Goal: Task Accomplishment & Management: Use online tool/utility

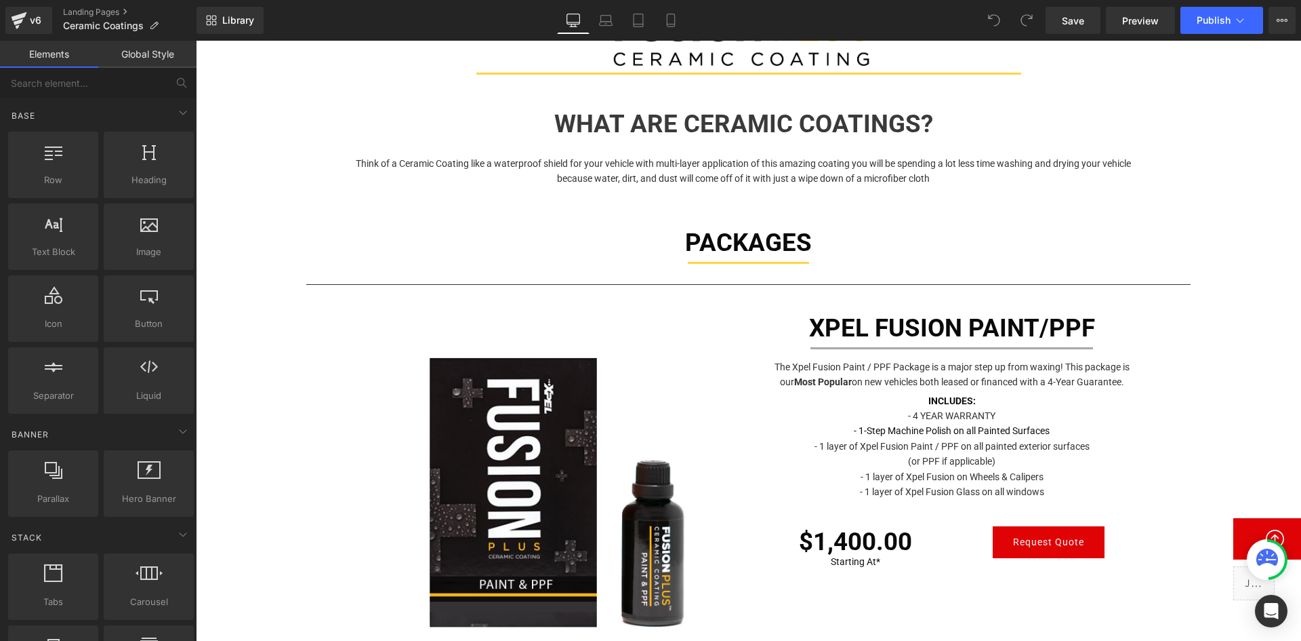
scroll to position [542, 0]
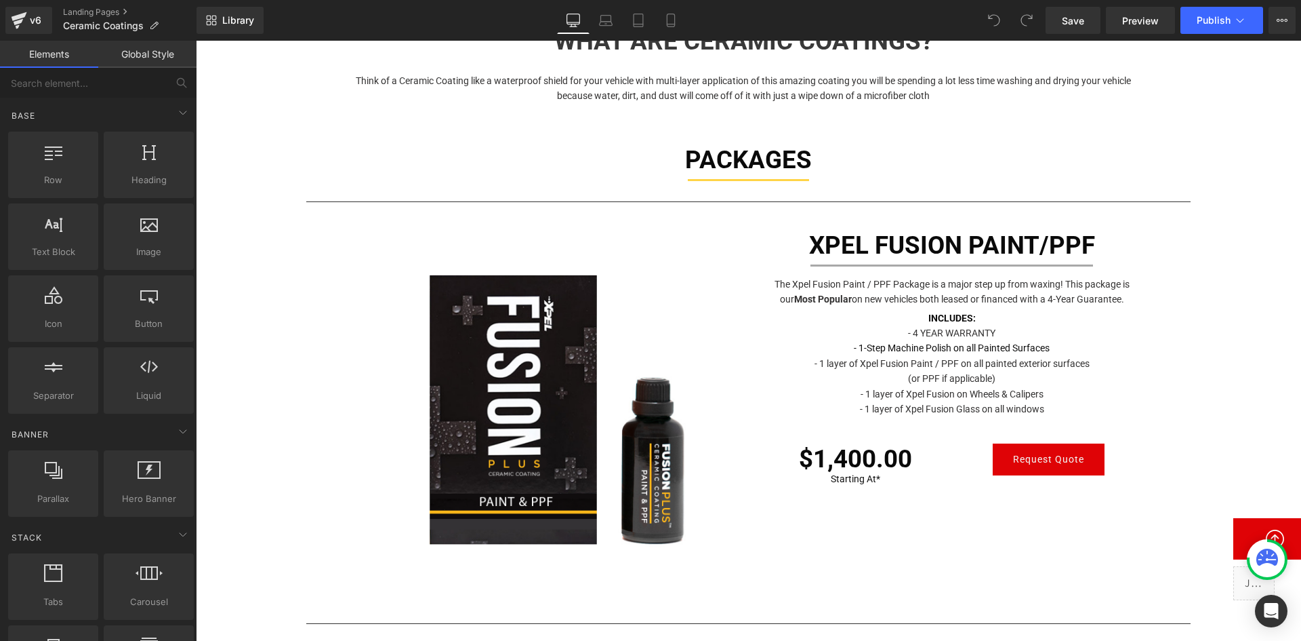
click at [1051, 245] on h1 "XPEL FUSION PAINT/PPF" at bounding box center [952, 245] width 386 height 45
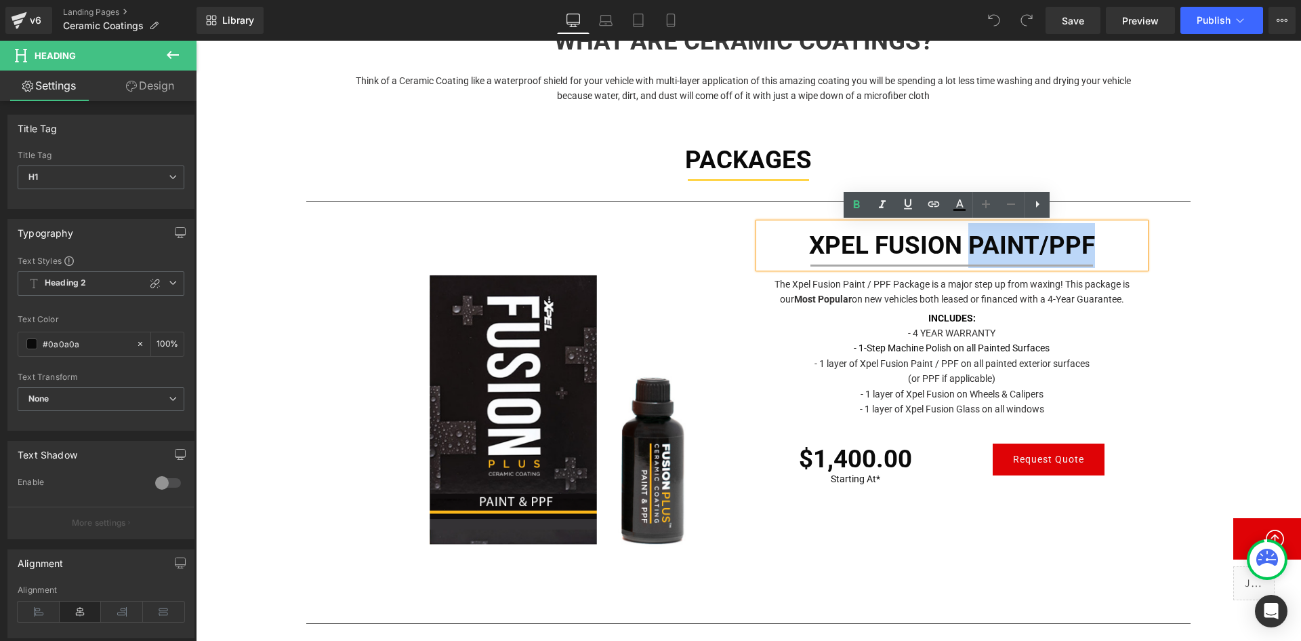
drag, startPoint x: 1086, startPoint y: 242, endPoint x: 967, endPoint y: 237, distance: 118.7
click at [967, 237] on h1 "XPEL FUSION PAINT/PPF" at bounding box center [952, 245] width 386 height 45
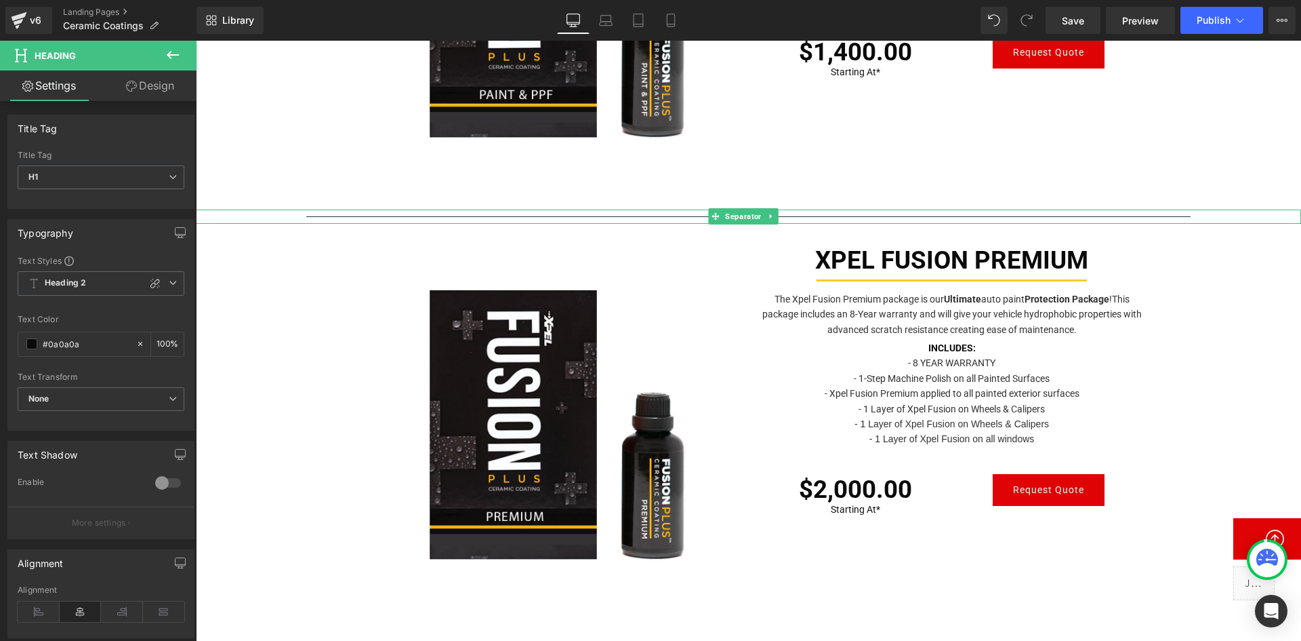
scroll to position [746, 0]
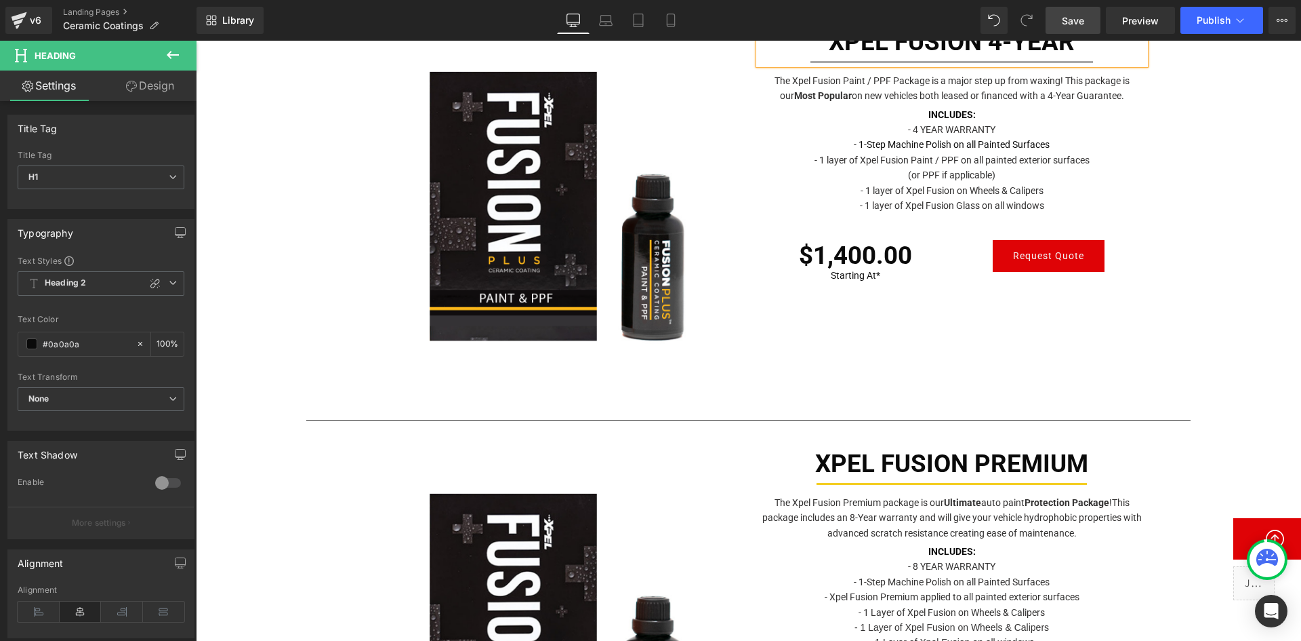
click at [1070, 16] on span "Save" at bounding box center [1073, 21] width 22 height 14
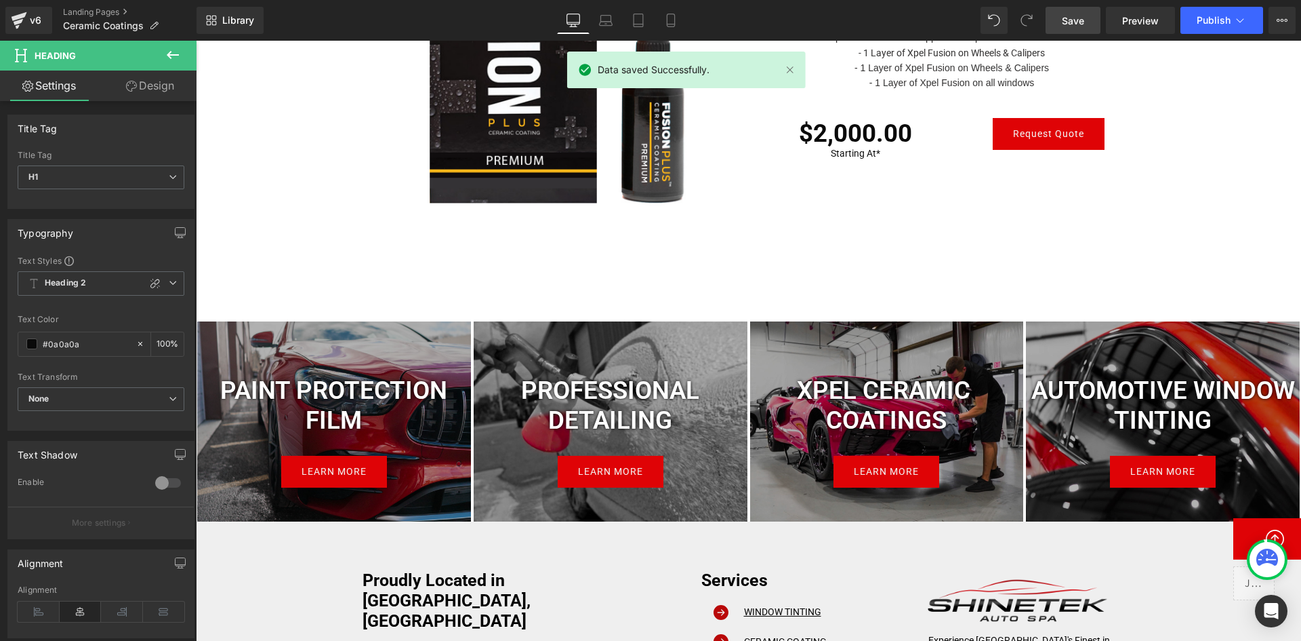
scroll to position [1423, 0]
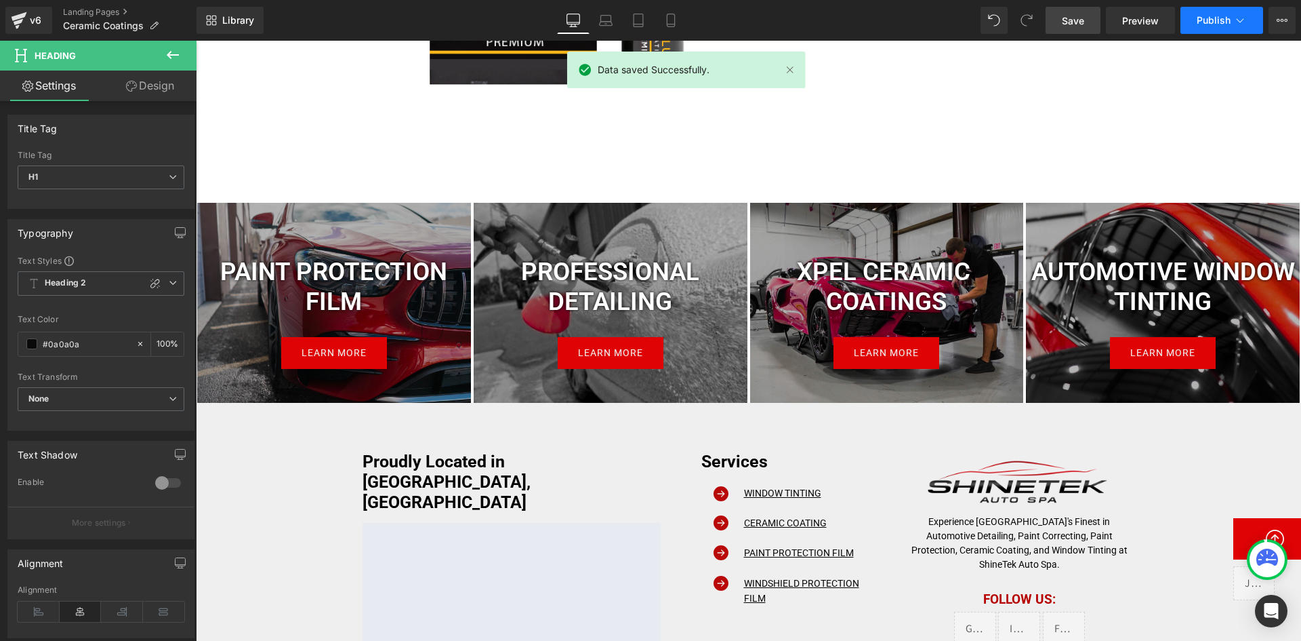
click at [1193, 25] on button "Publish" at bounding box center [1222, 20] width 83 height 27
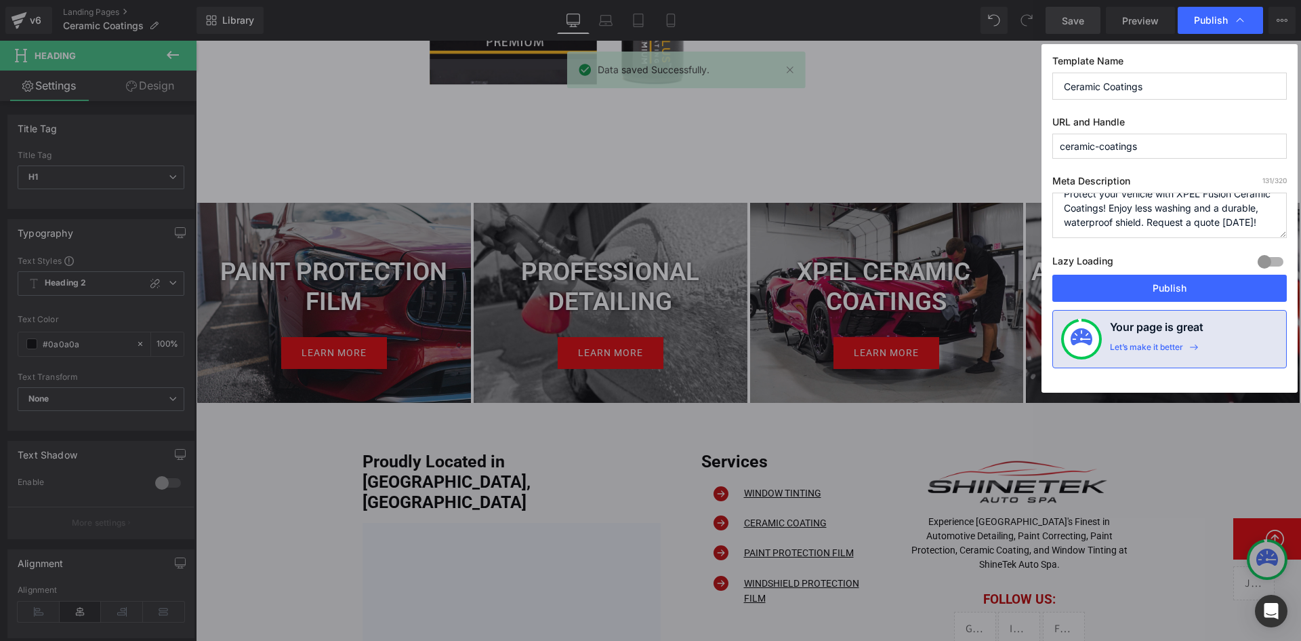
scroll to position [28, 0]
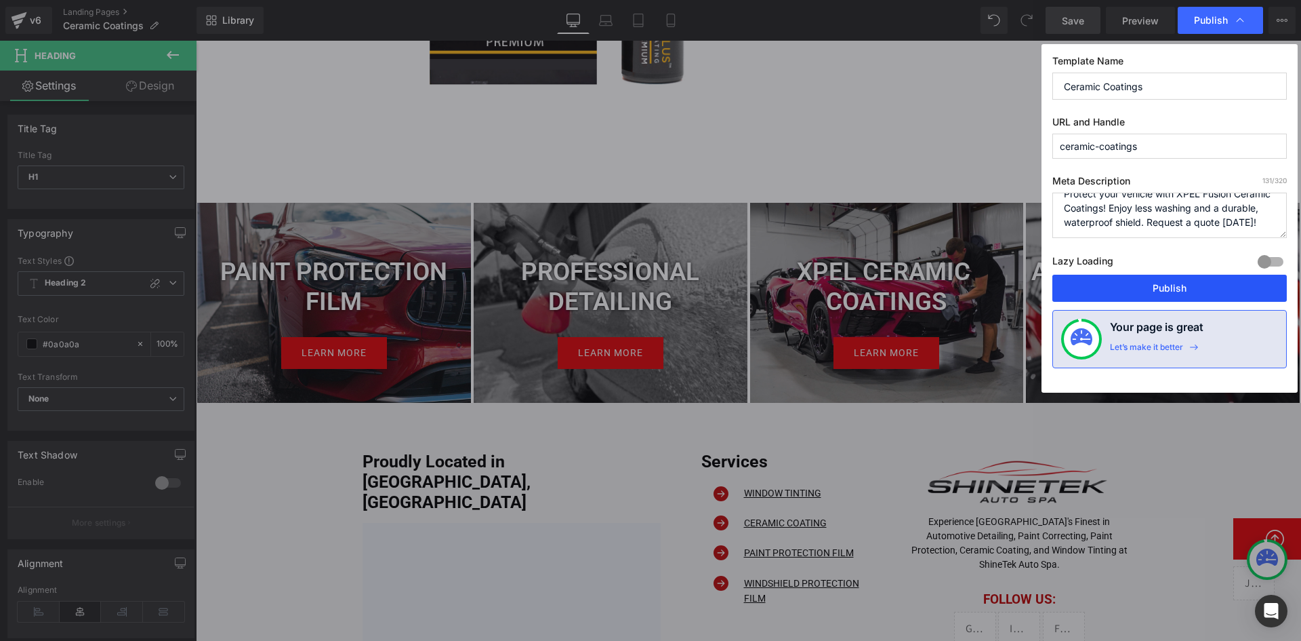
click at [1133, 285] on button "Publish" at bounding box center [1170, 288] width 235 height 27
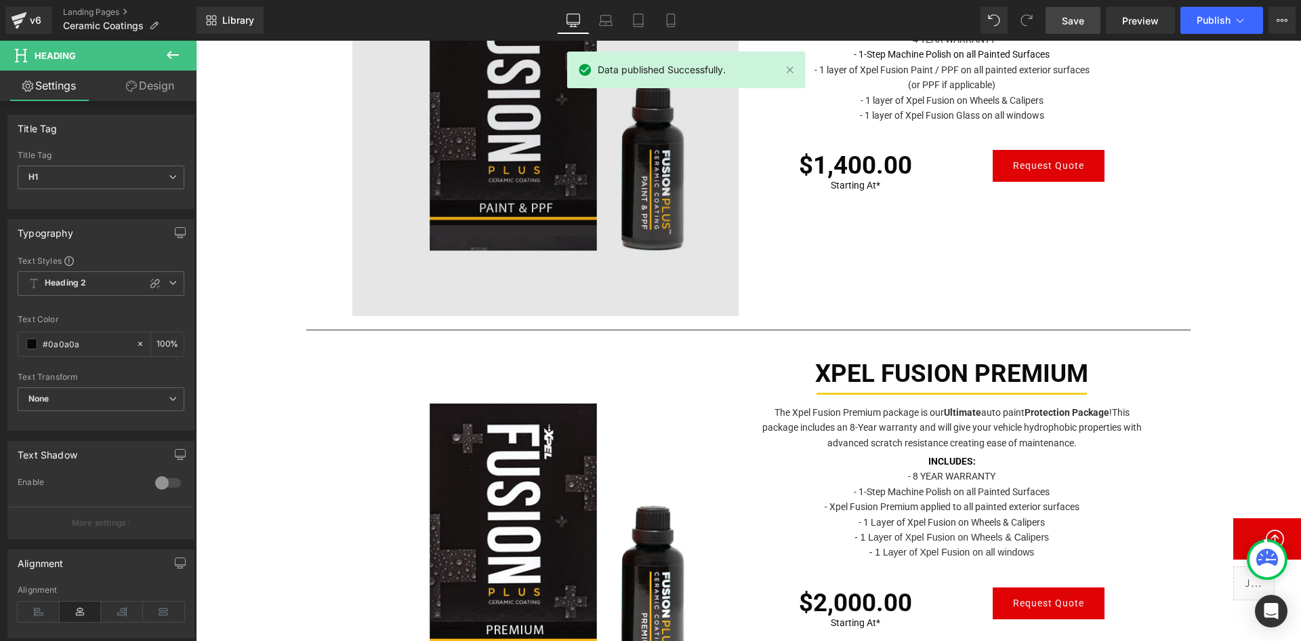
scroll to position [949, 0]
